Goal: Information Seeking & Learning: Learn about a topic

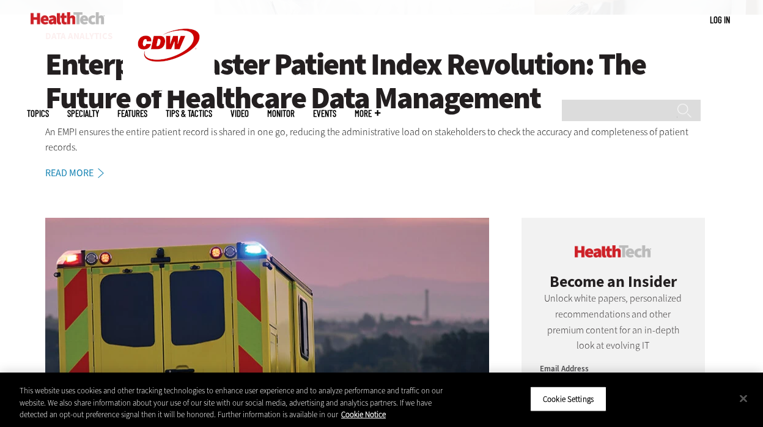
scroll to position [680, 0]
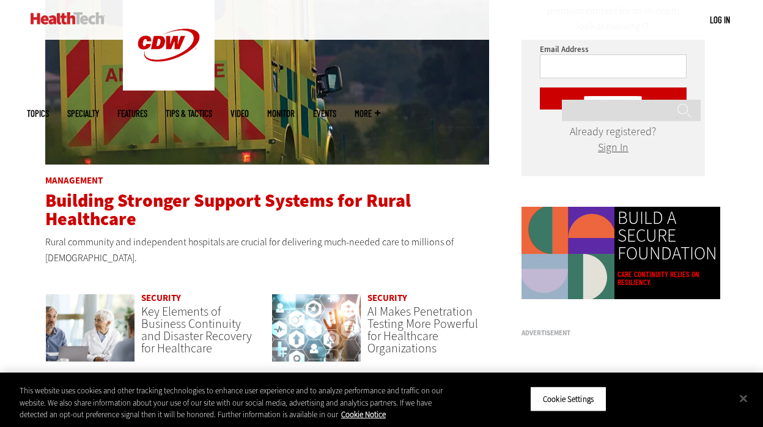
click at [187, 188] on span "Building Stronger Support Systems for Rural Healthcare" at bounding box center [228, 209] width 366 height 43
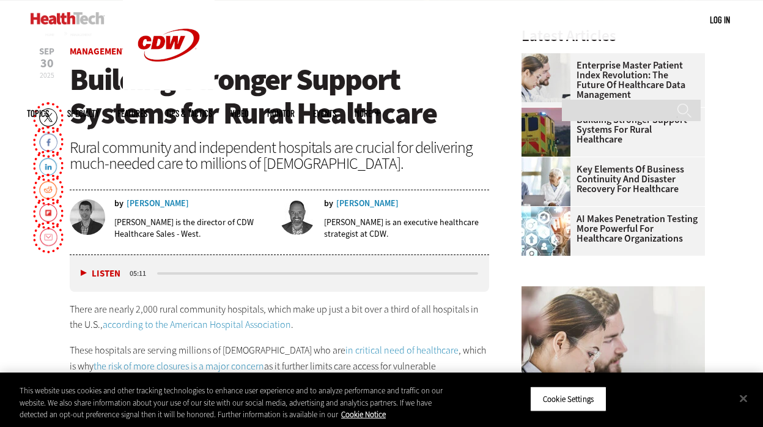
scroll to position [385, 0]
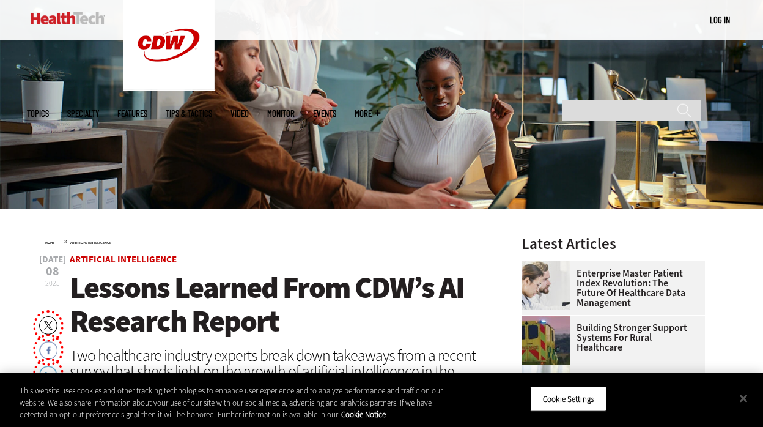
scroll to position [302, 0]
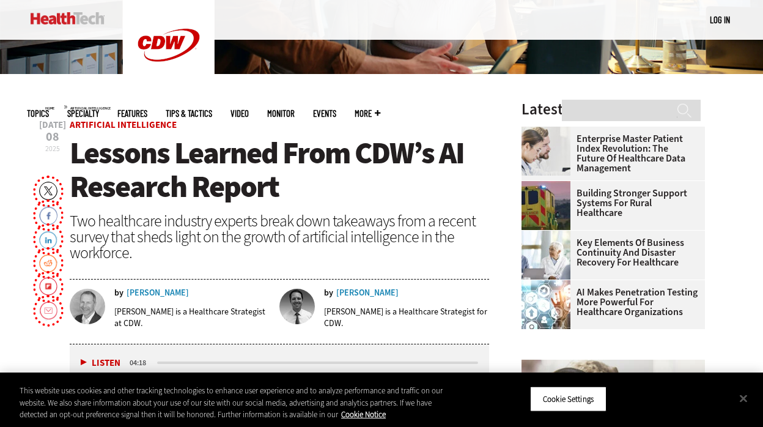
click at [163, 294] on div "Ben Sokolow" at bounding box center [158, 293] width 62 height 9
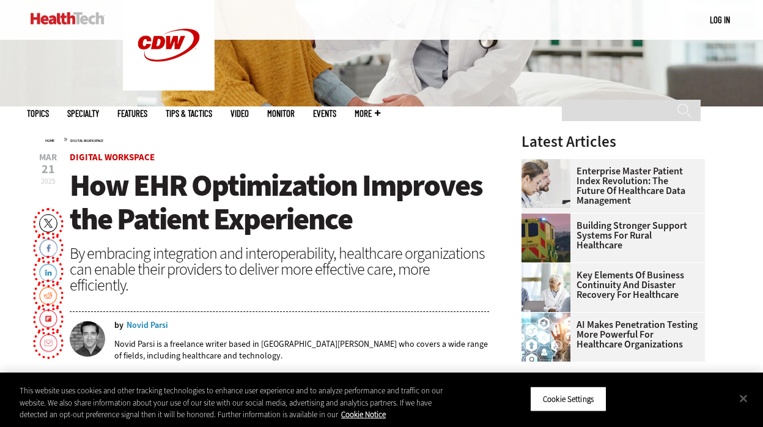
click at [162, 321] on div "Novid Parsi" at bounding box center [148, 325] width 42 height 9
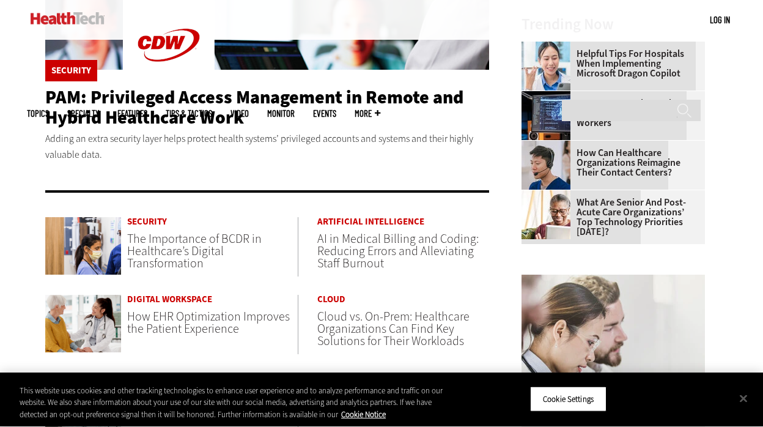
click at [192, 242] on span "The Importance of BCDR in Healthcare’s Digital Transformation" at bounding box center [194, 251] width 135 height 41
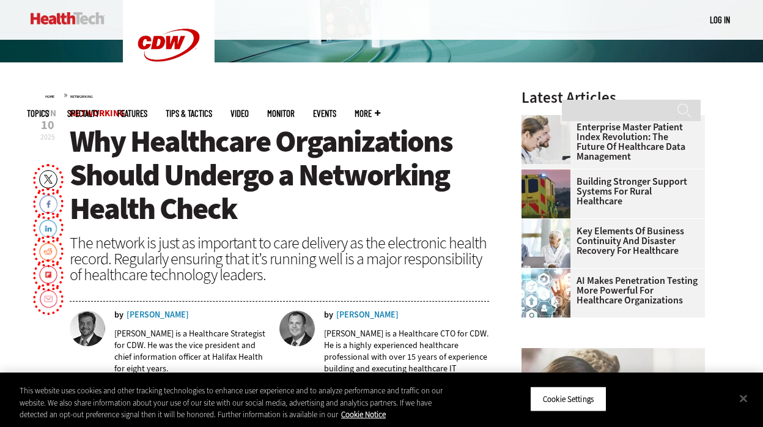
scroll to position [392, 0]
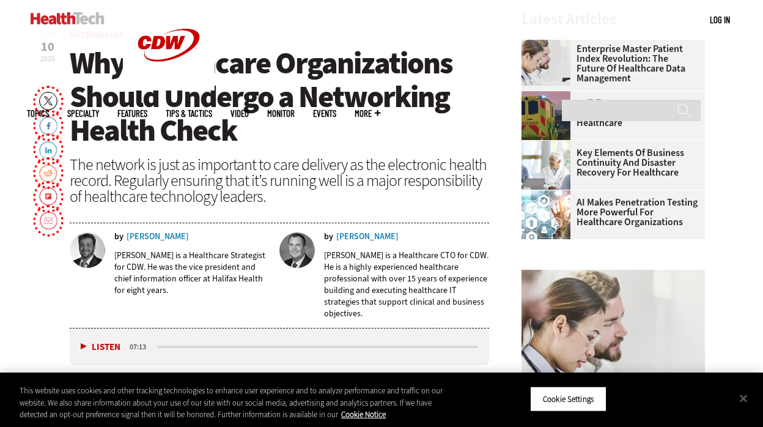
click at [155, 236] on div "Tom Stafford" at bounding box center [158, 236] width 62 height 9
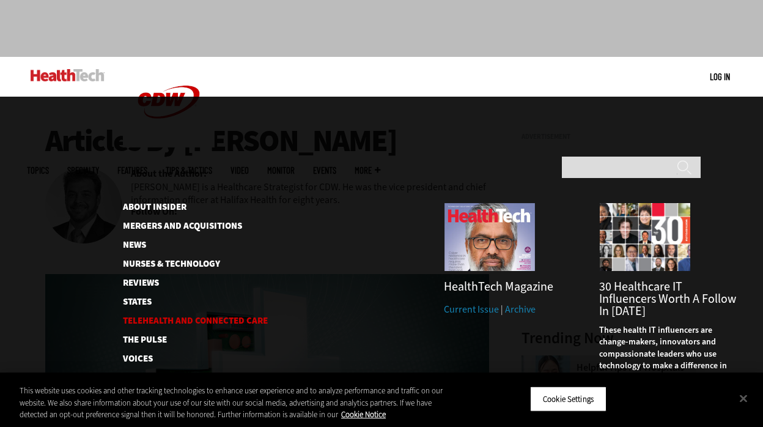
scroll to position [56, 0]
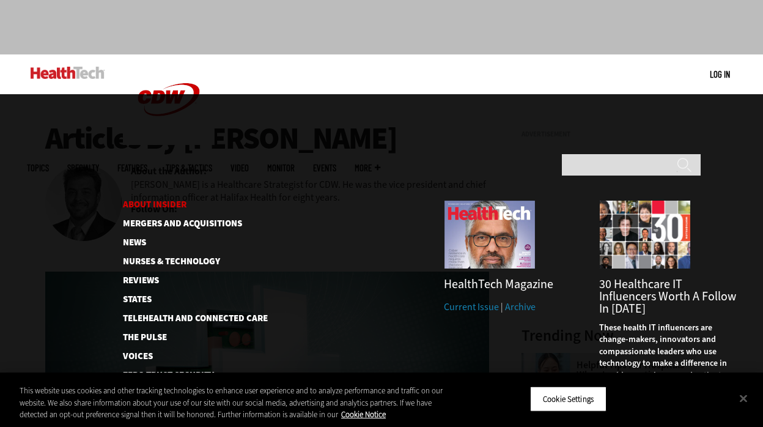
click at [167, 200] on link "About Insider" at bounding box center [185, 204] width 125 height 9
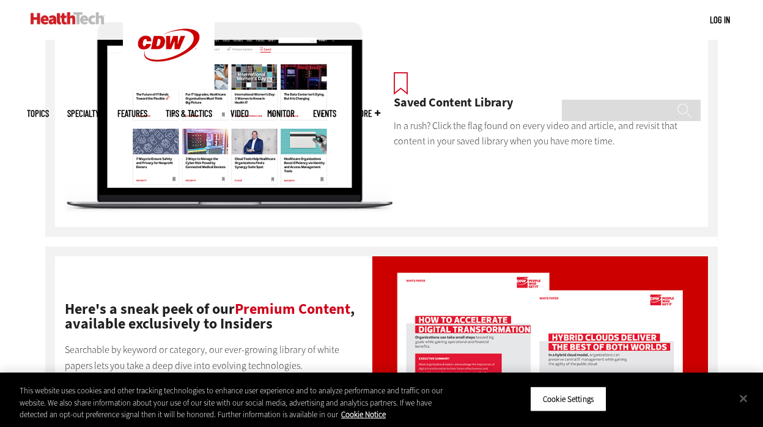
scroll to position [574, 0]
